Goal: Task Accomplishment & Management: Manage account settings

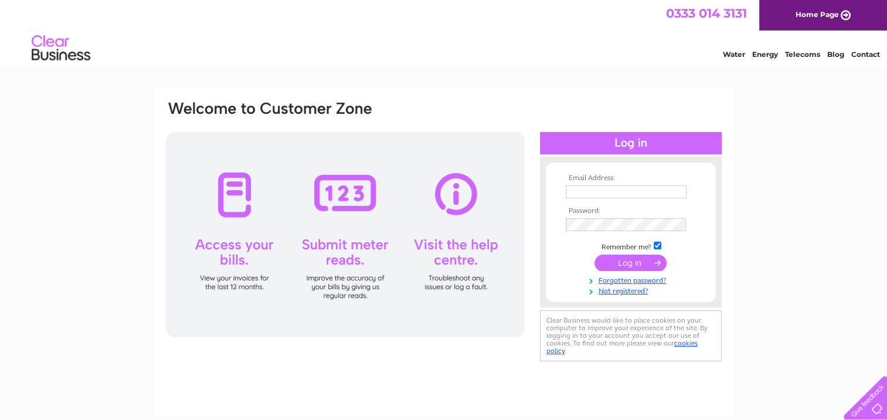
click at [608, 188] on input "text" at bounding box center [626, 191] width 121 height 13
type input "navjitboyal@gmail.com"
click at [595, 255] on input "submit" at bounding box center [631, 263] width 72 height 16
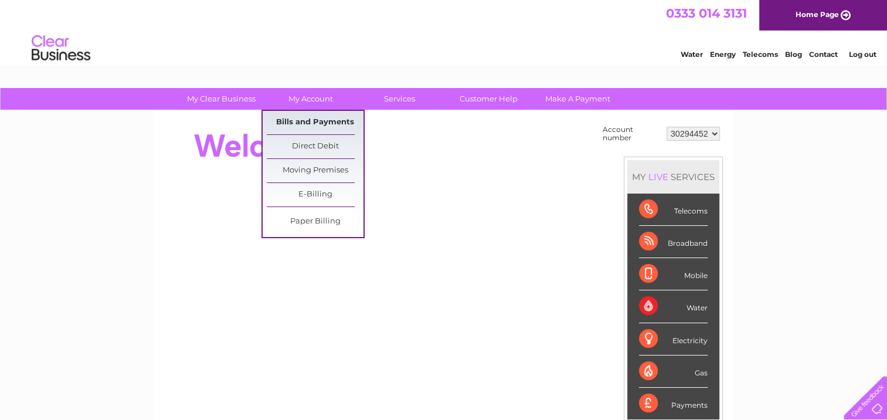
click at [306, 123] on link "Bills and Payments" at bounding box center [315, 122] width 97 height 23
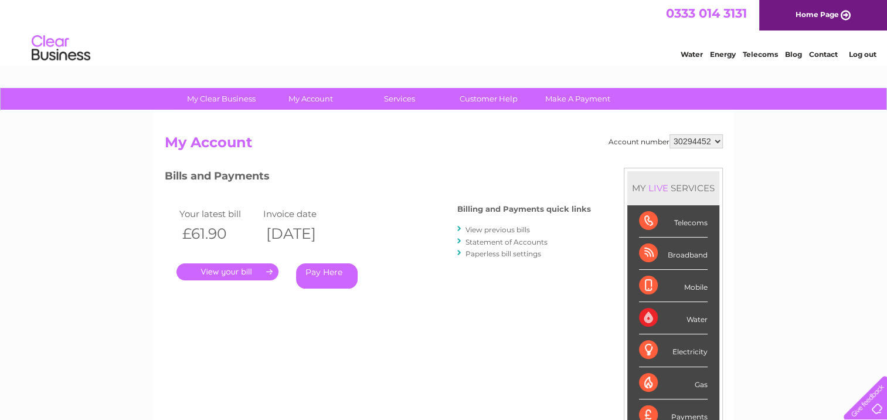
click at [238, 267] on link "." at bounding box center [228, 271] width 102 height 17
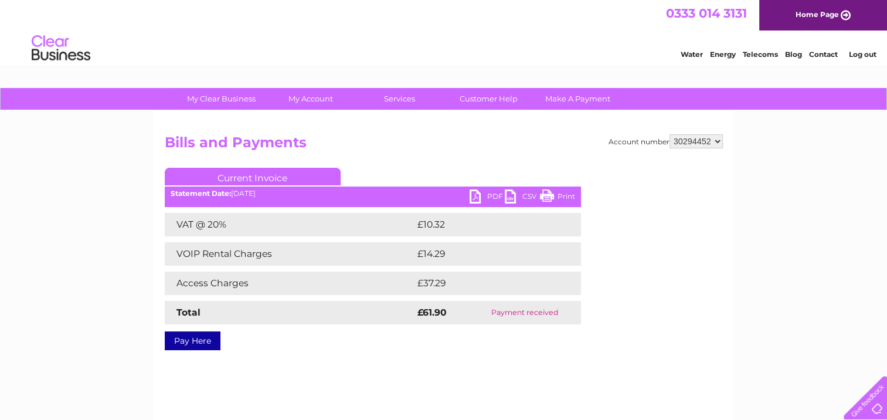
click at [489, 196] on link "PDF" at bounding box center [487, 197] width 35 height 17
